Goal: Transaction & Acquisition: Purchase product/service

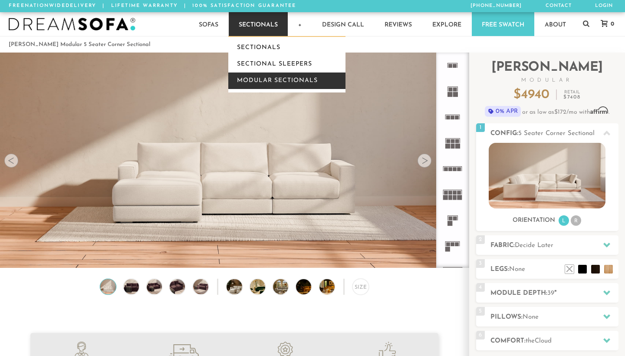
click at [272, 79] on link "Modular Sectionals" at bounding box center [286, 80] width 117 height 16
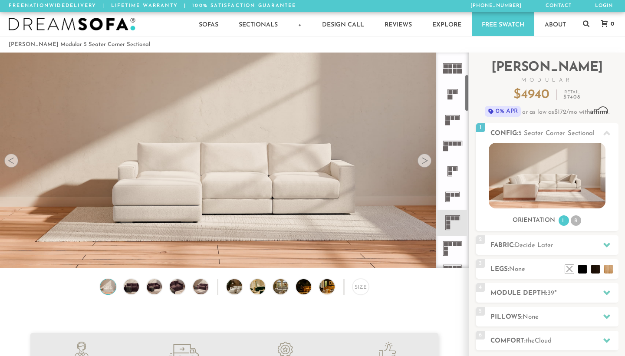
scroll to position [127, 0]
click at [456, 223] on icon at bounding box center [453, 222] width 26 height 26
click at [452, 220] on icon at bounding box center [453, 222] width 26 height 26
click at [555, 186] on img at bounding box center [547, 176] width 117 height 66
click at [576, 223] on li "R" at bounding box center [576, 220] width 10 height 10
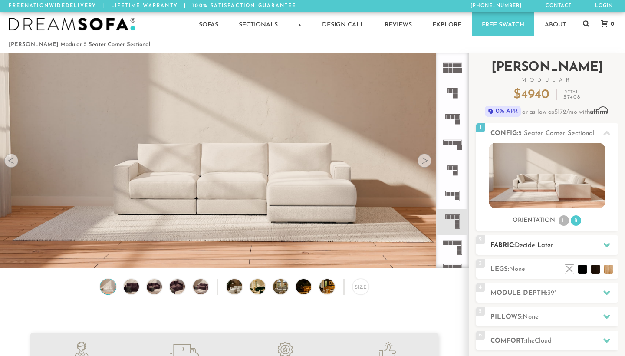
click at [607, 249] on div at bounding box center [607, 245] width 18 height 18
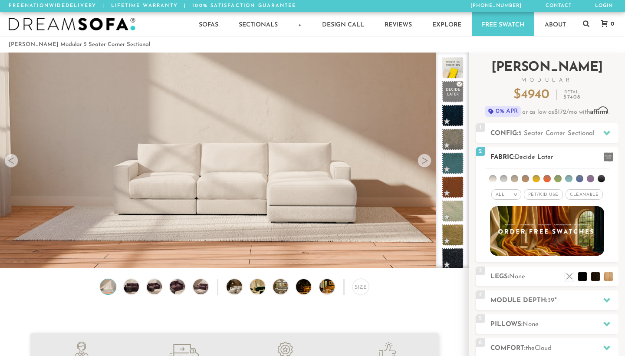
click at [578, 193] on span "Cleanable x" at bounding box center [583, 194] width 37 height 10
click at [493, 178] on li at bounding box center [492, 178] width 7 height 7
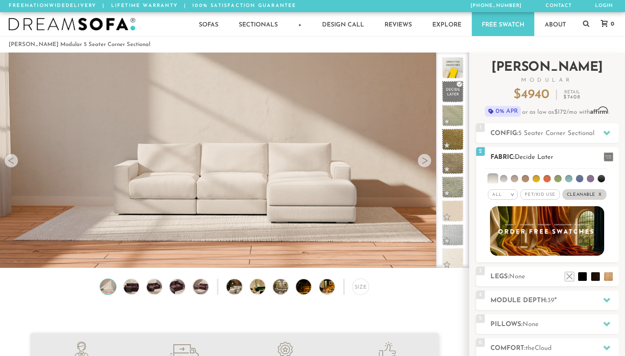
click at [505, 179] on li at bounding box center [503, 178] width 7 height 7
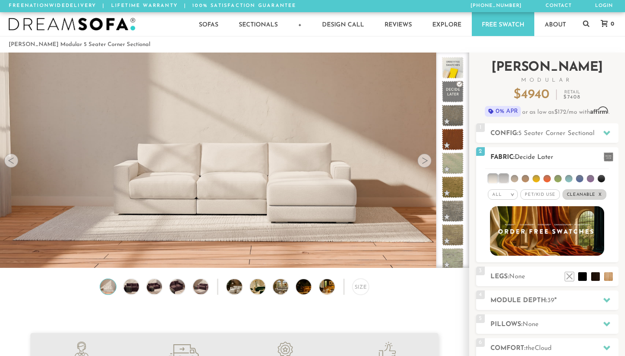
click at [516, 179] on li at bounding box center [514, 178] width 7 height 7
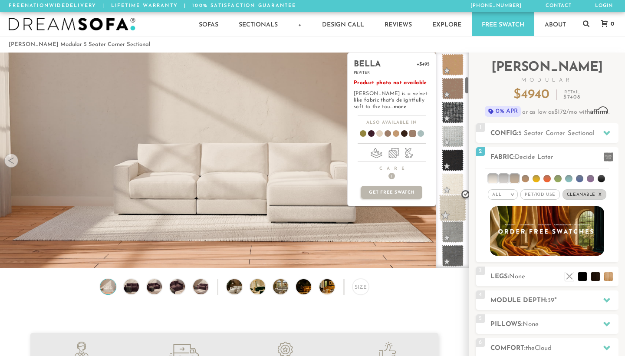
scroll to position [290, 0]
click at [456, 204] on span at bounding box center [452, 207] width 27 height 27
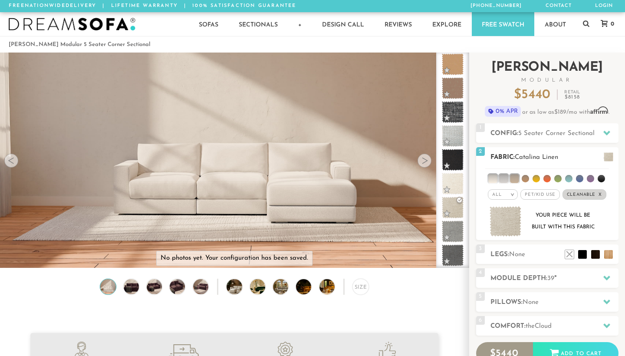
click at [547, 196] on span "Pet/Kid Use x" at bounding box center [539, 194] width 39 height 10
click at [511, 194] on em ">" at bounding box center [509, 194] width 7 height 4
click at [594, 210] on div "Your piece will be built with this fabric" at bounding box center [563, 221] width 70 height 23
click at [535, 236] on div "Your piece will be built with this fabric" at bounding box center [547, 221] width 128 height 31
click at [526, 240] on div "Your piece will be built with this fabric" at bounding box center [547, 223] width 128 height 34
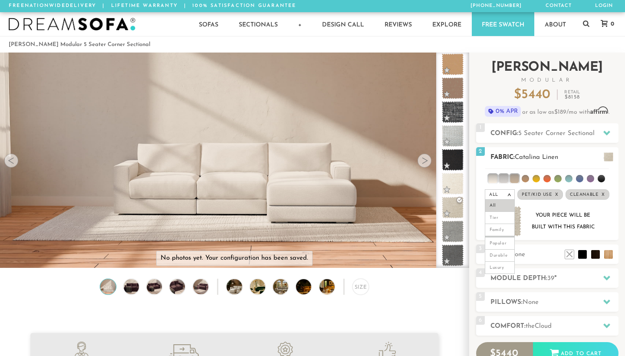
click at [503, 205] on li "All" at bounding box center [500, 206] width 30 height 12
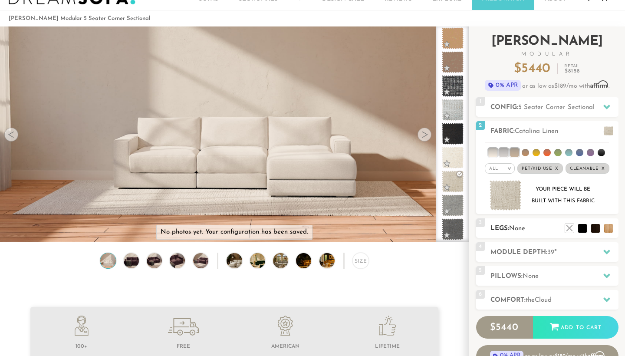
scroll to position [26, 0]
click at [605, 250] on icon at bounding box center [606, 251] width 7 height 7
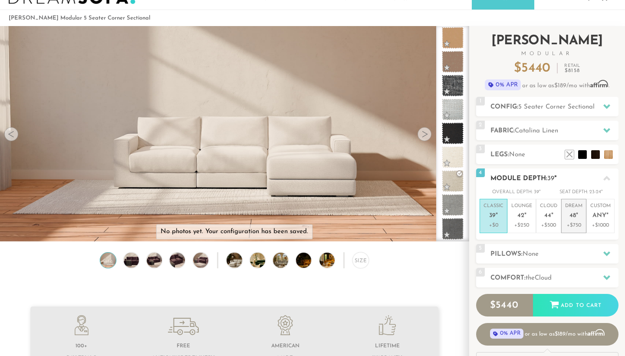
click at [577, 215] on em """ at bounding box center [577, 215] width 2 height 7
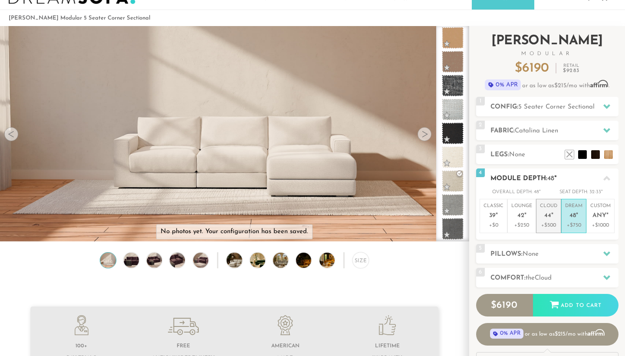
click at [552, 215] on em """ at bounding box center [552, 215] width 2 height 7
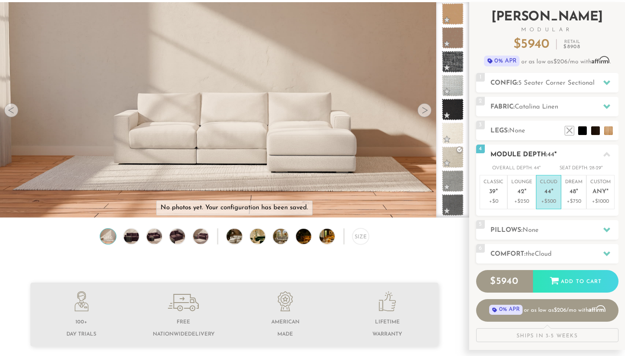
scroll to position [58, 0]
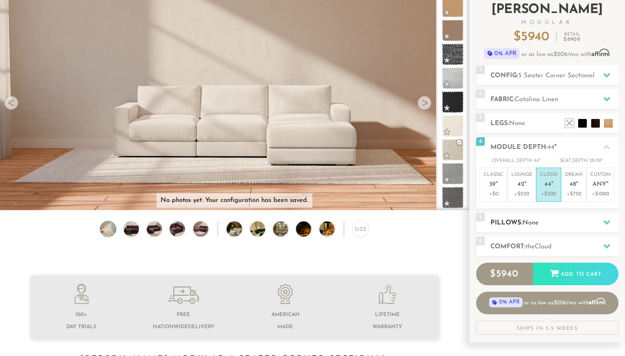
click at [556, 218] on h2 "Pillows: None" at bounding box center [554, 223] width 128 height 10
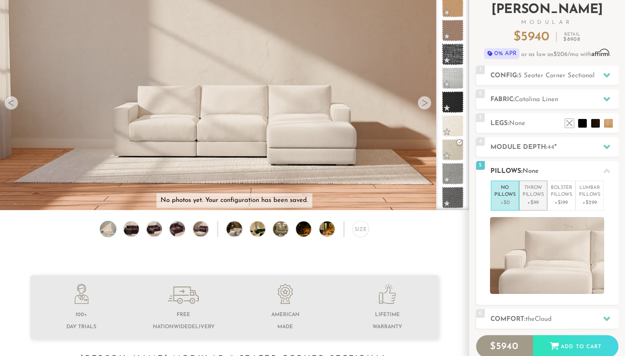
click at [539, 192] on p "Throw Pillows" at bounding box center [532, 191] width 21 height 14
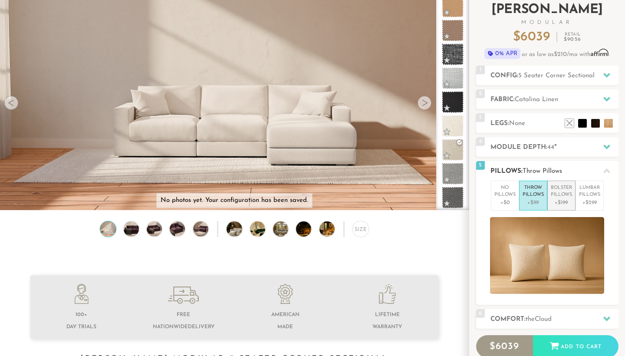
click at [559, 194] on p "Bolster Pillows" at bounding box center [561, 191] width 21 height 14
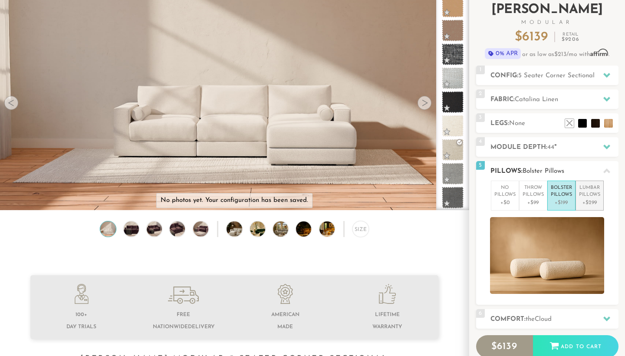
click at [587, 196] on p "Lumbar Pillows" at bounding box center [589, 191] width 21 height 14
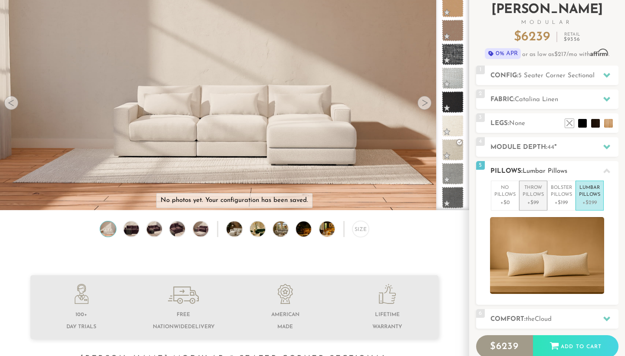
click at [537, 193] on p "Throw Pillows" at bounding box center [532, 191] width 21 height 14
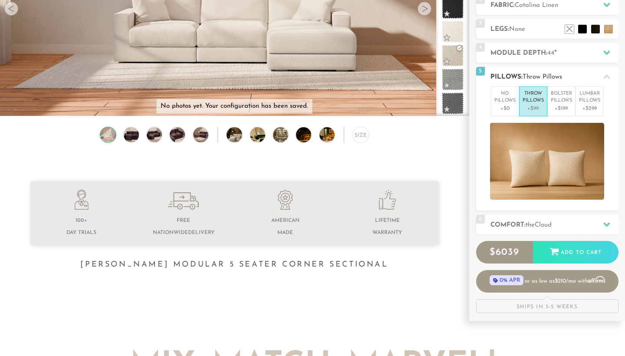
scroll to position [163, 0]
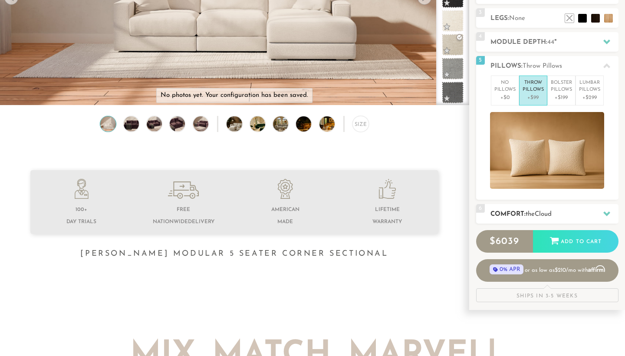
click at [539, 211] on span "Cloud" at bounding box center [543, 214] width 17 height 7
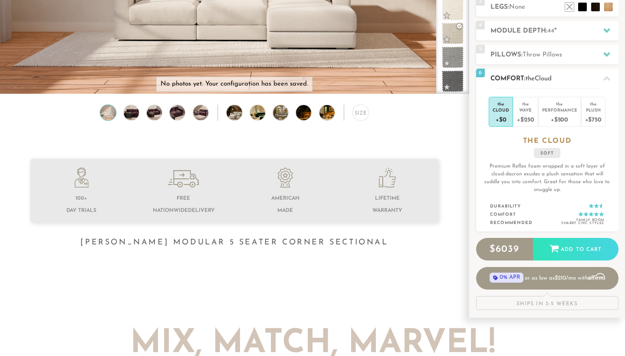
scroll to position [174, 0]
click at [526, 109] on div "Wave" at bounding box center [525, 109] width 17 height 6
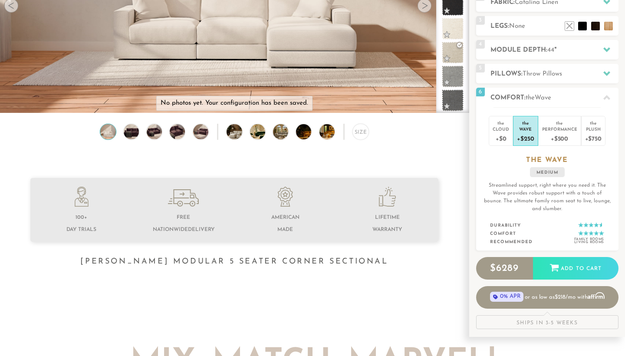
scroll to position [152, 0]
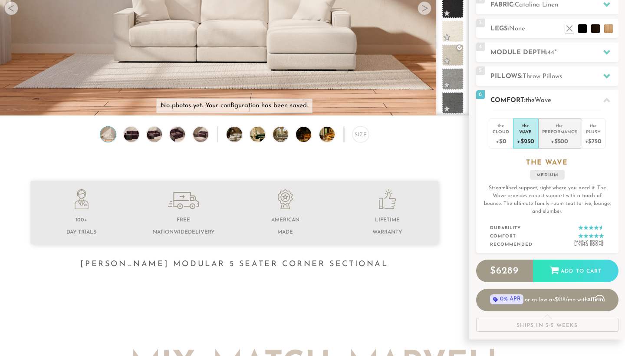
click at [567, 129] on div "Performance" at bounding box center [559, 131] width 35 height 6
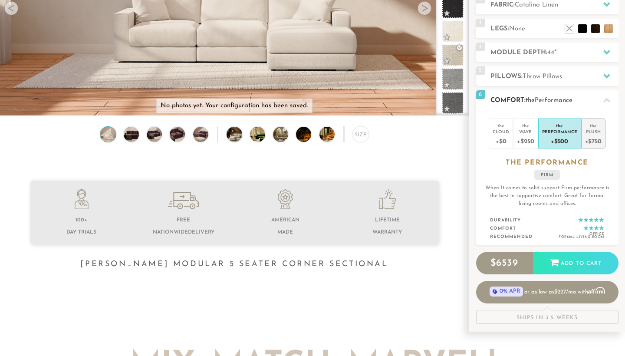
click at [596, 127] on div "the" at bounding box center [593, 124] width 16 height 9
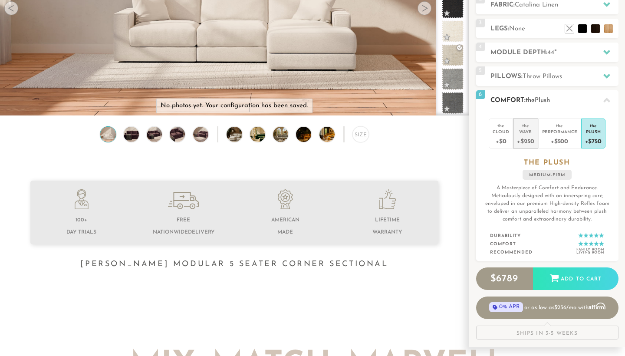
click at [526, 126] on div "the" at bounding box center [525, 124] width 17 height 9
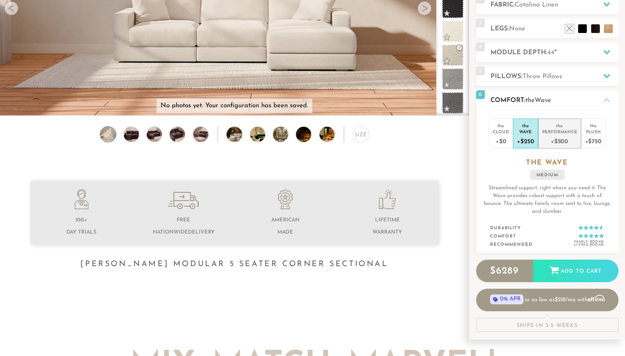
click at [559, 126] on div "the" at bounding box center [559, 124] width 35 height 9
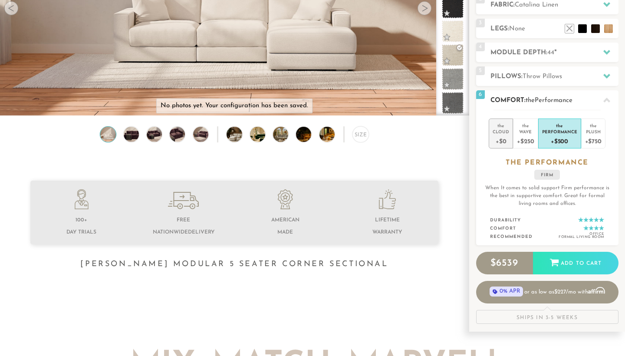
click at [501, 131] on div "Cloud" at bounding box center [501, 131] width 16 height 6
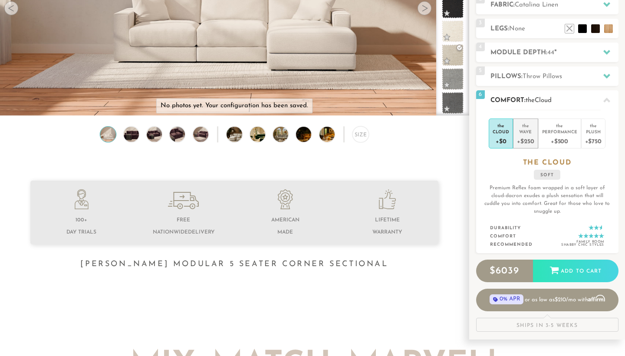
click at [526, 130] on div "Wave" at bounding box center [525, 131] width 17 height 6
click at [594, 131] on div "Plush" at bounding box center [593, 131] width 16 height 6
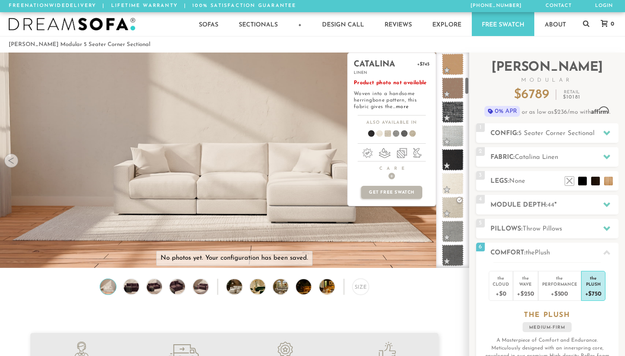
scroll to position [2, 0]
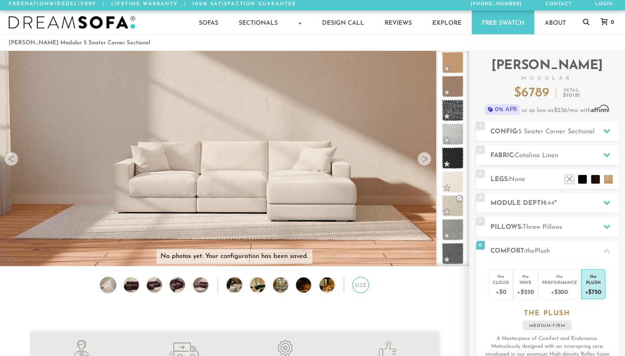
click at [363, 285] on div "Size" at bounding box center [360, 285] width 16 height 16
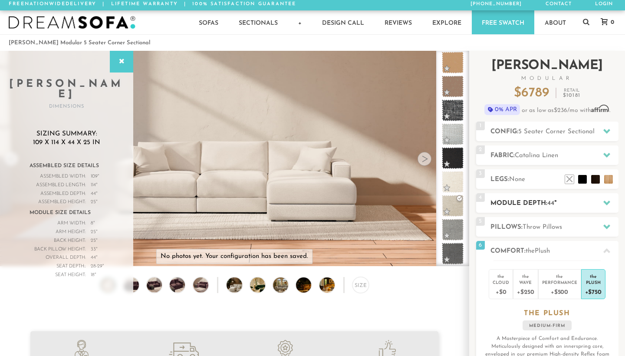
click at [590, 200] on h2 "Module Depth: 44 "" at bounding box center [554, 203] width 128 height 10
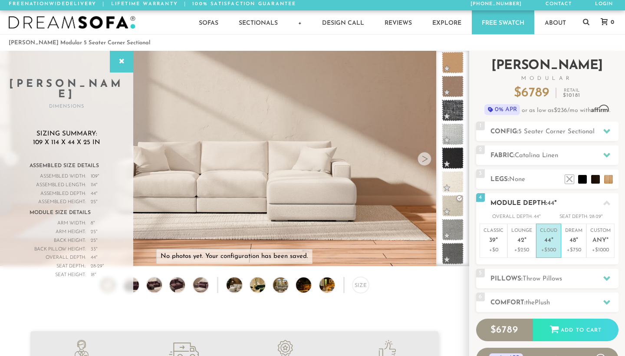
click at [590, 200] on h2 "Module Depth: 44 "" at bounding box center [554, 203] width 128 height 10
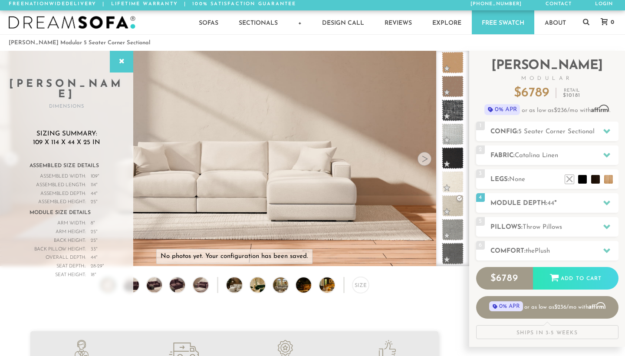
click at [321, 206] on video at bounding box center [234, 130] width 469 height 234
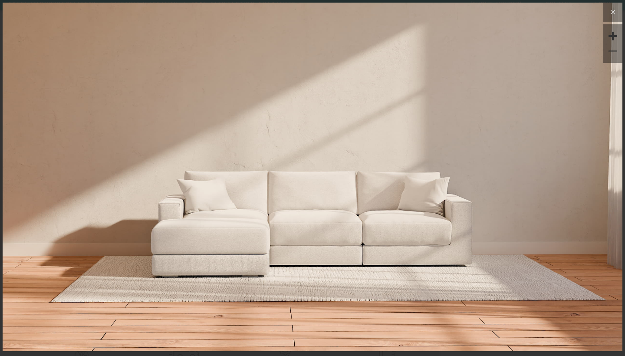
click at [613, 13] on icon at bounding box center [613, 12] width 4 height 4
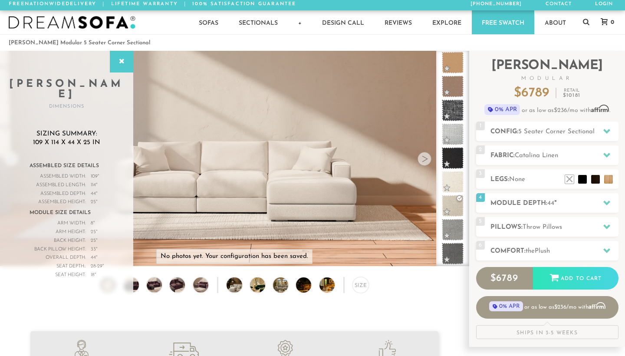
click at [428, 158] on div at bounding box center [424, 159] width 14 height 14
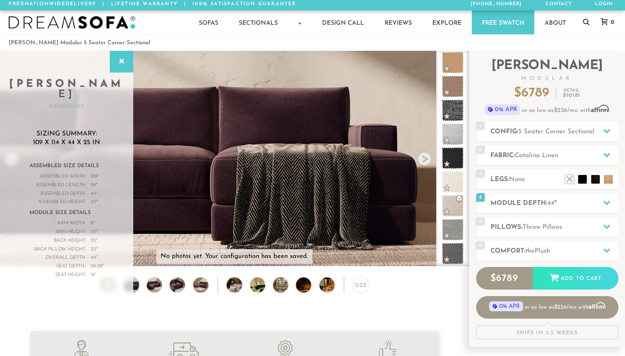
click at [428, 158] on div at bounding box center [424, 159] width 14 height 14
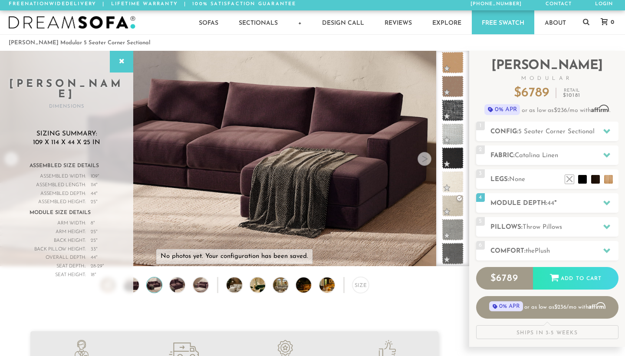
click at [428, 158] on div at bounding box center [424, 159] width 14 height 14
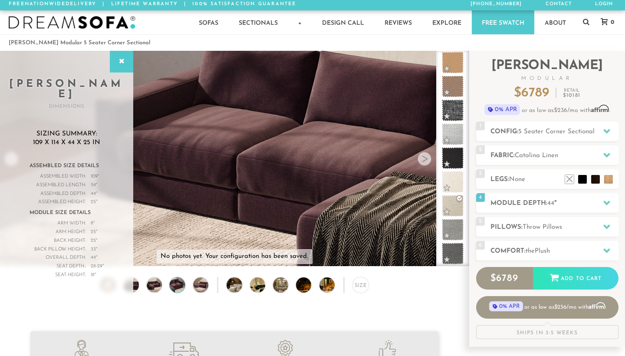
click at [428, 158] on div at bounding box center [424, 159] width 14 height 14
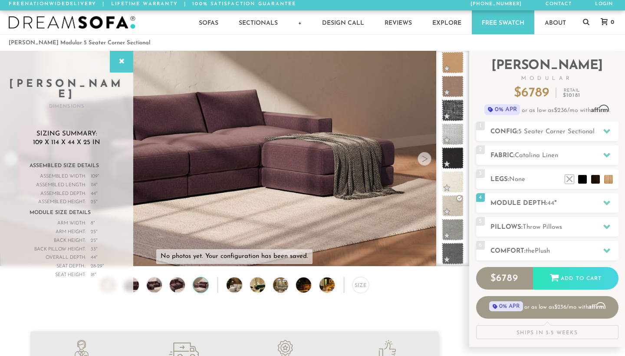
click at [428, 158] on div at bounding box center [424, 159] width 14 height 14
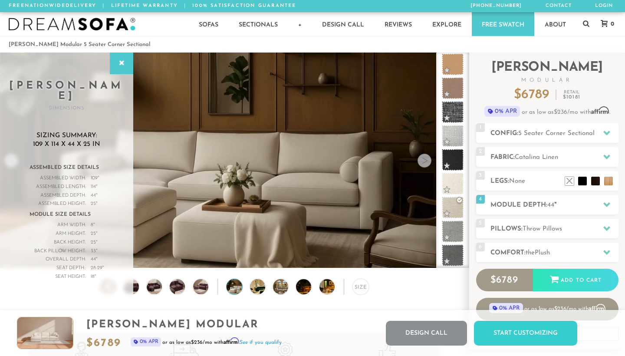
scroll to position [0, 0]
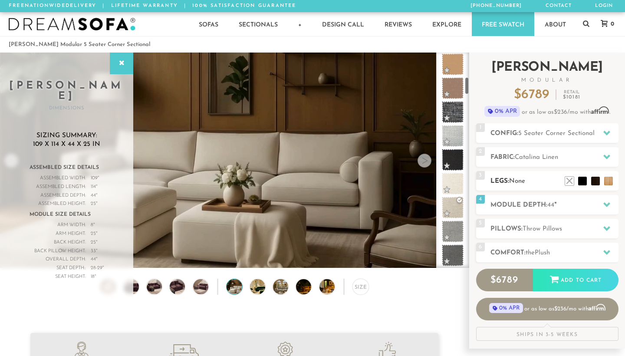
click at [529, 183] on h2 "Legs: None" at bounding box center [554, 181] width 128 height 10
click at [566, 182] on li at bounding box center [556, 168] width 35 height 35
click at [559, 174] on li at bounding box center [556, 168] width 35 height 35
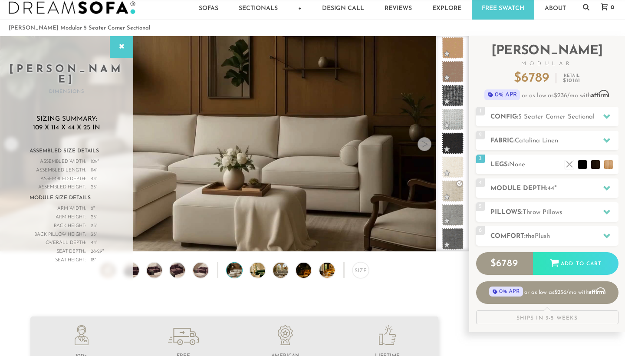
scroll to position [14, 0]
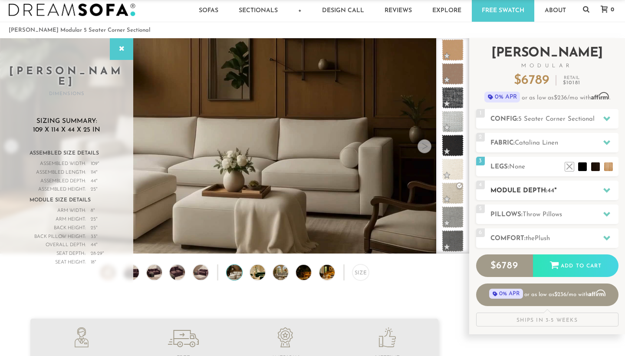
click at [535, 187] on h2 "Module Depth: 44 "" at bounding box center [554, 191] width 128 height 10
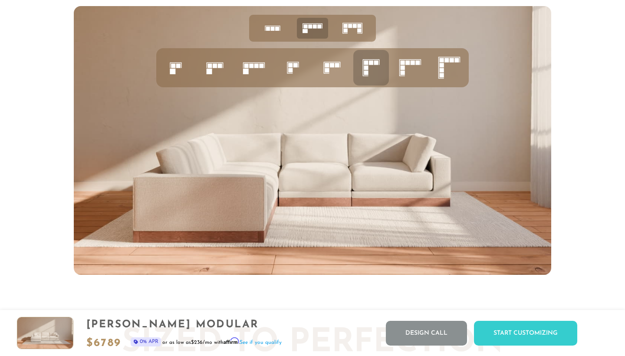
scroll to position [3381, 0]
click at [373, 183] on img at bounding box center [312, 140] width 477 height 269
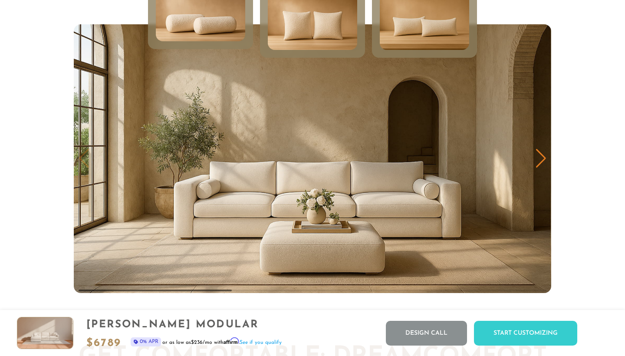
scroll to position [4235, 0]
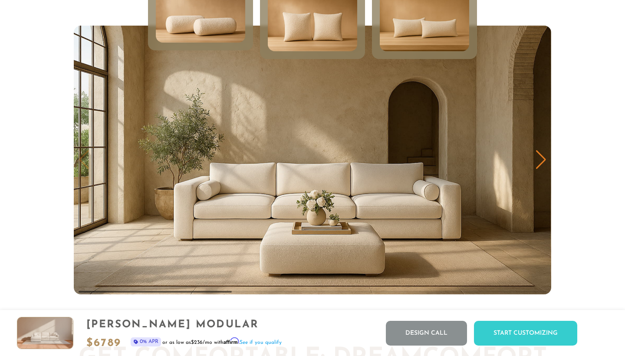
click at [540, 166] on div "Next slide" at bounding box center [541, 159] width 12 height 19
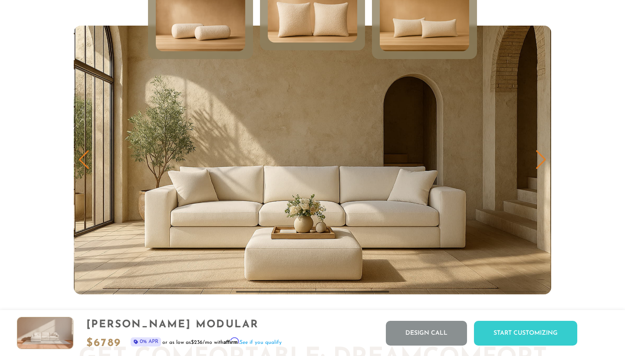
click at [540, 166] on div "Next slide" at bounding box center [541, 159] width 12 height 19
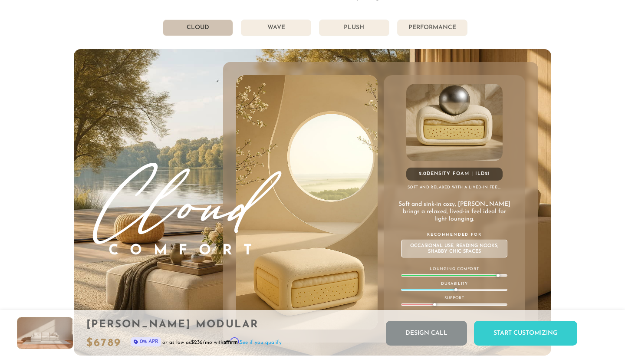
scroll to position [4632, 0]
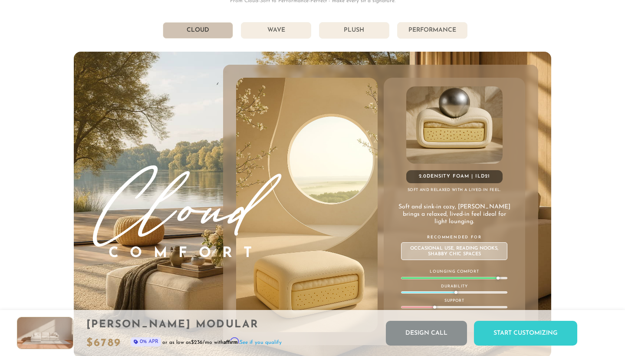
click at [280, 33] on li "Wave" at bounding box center [276, 30] width 70 height 16
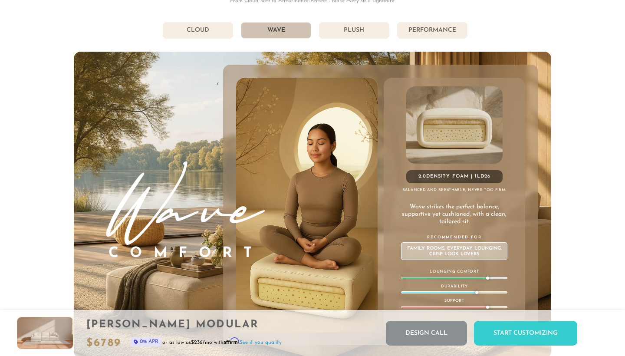
click at [201, 32] on li "Cloud" at bounding box center [198, 30] width 70 height 16
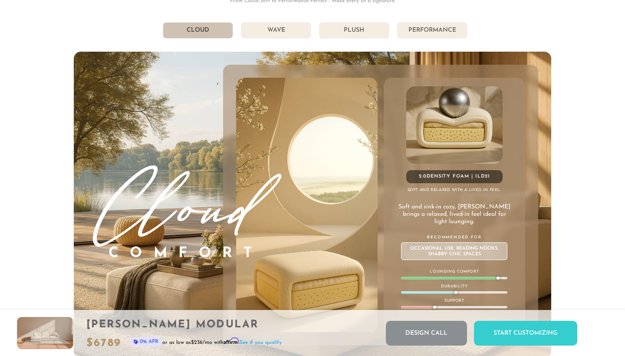
click at [365, 34] on li "Plush" at bounding box center [354, 30] width 70 height 16
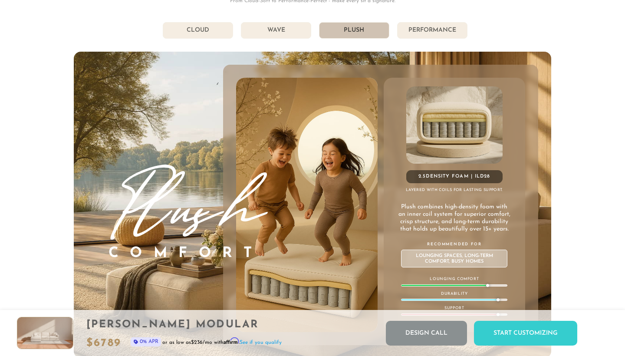
scroll to position [4631, 0]
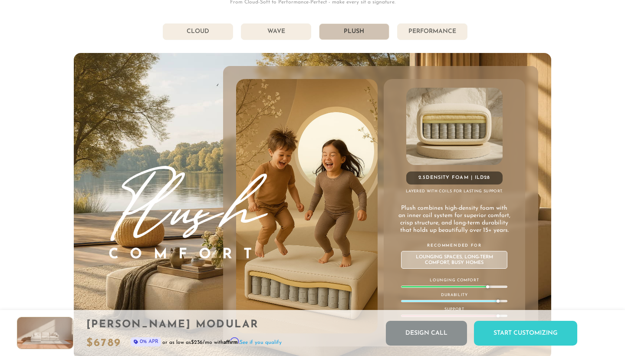
click at [443, 30] on li "Performance" at bounding box center [432, 31] width 70 height 16
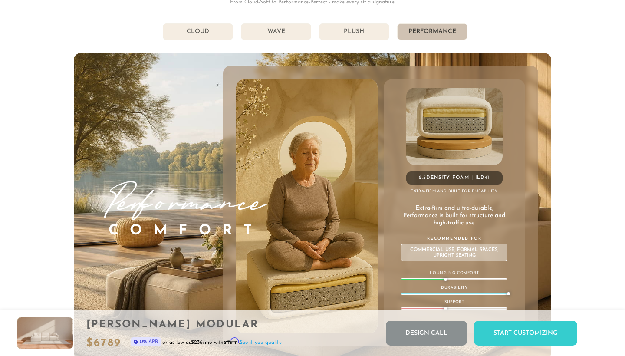
click at [359, 37] on li "Plush" at bounding box center [354, 31] width 70 height 16
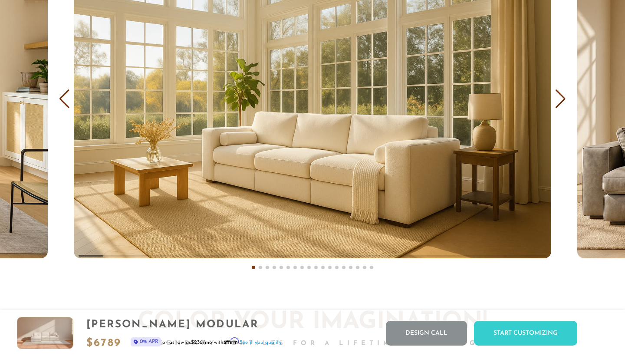
scroll to position [5177, 0]
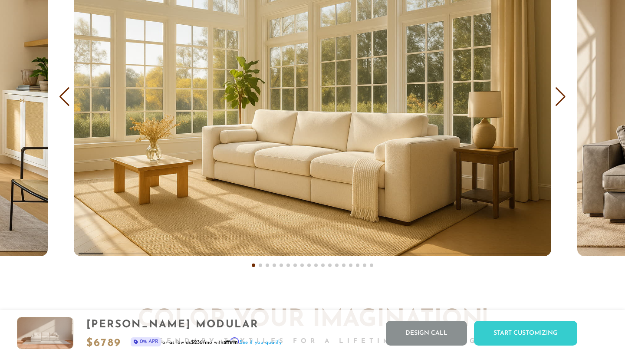
click at [561, 99] on div "Next slide" at bounding box center [561, 96] width 12 height 19
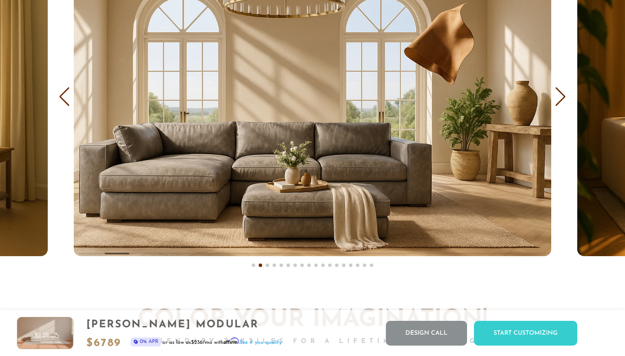
click at [561, 99] on div "Next slide" at bounding box center [561, 96] width 12 height 19
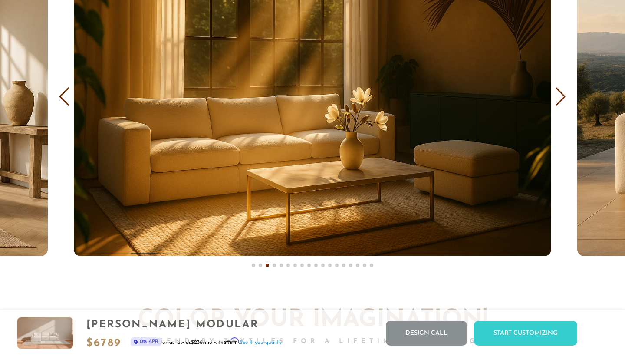
click at [562, 101] on div "Next slide" at bounding box center [561, 96] width 12 height 19
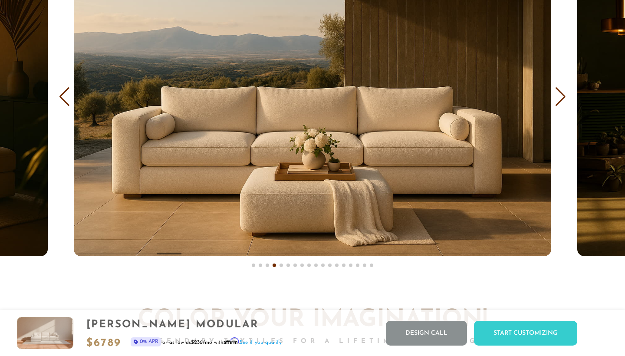
click at [562, 101] on div "Next slide" at bounding box center [561, 96] width 12 height 19
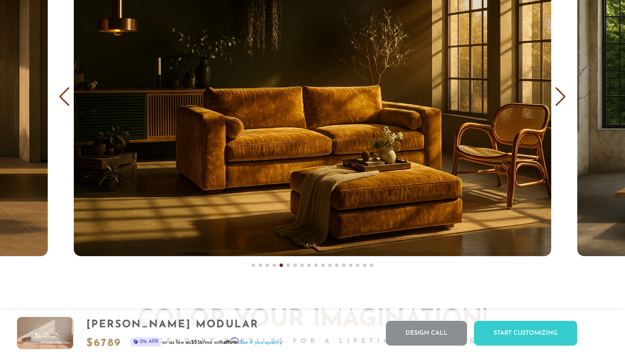
click at [562, 101] on div "Next slide" at bounding box center [561, 96] width 12 height 19
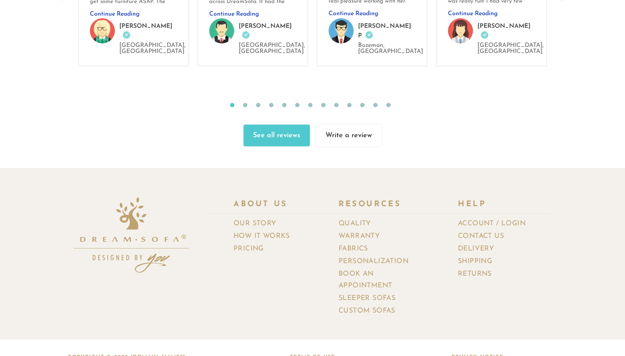
scroll to position [9249, 0]
